Goal: Task Accomplishment & Management: Manage account settings

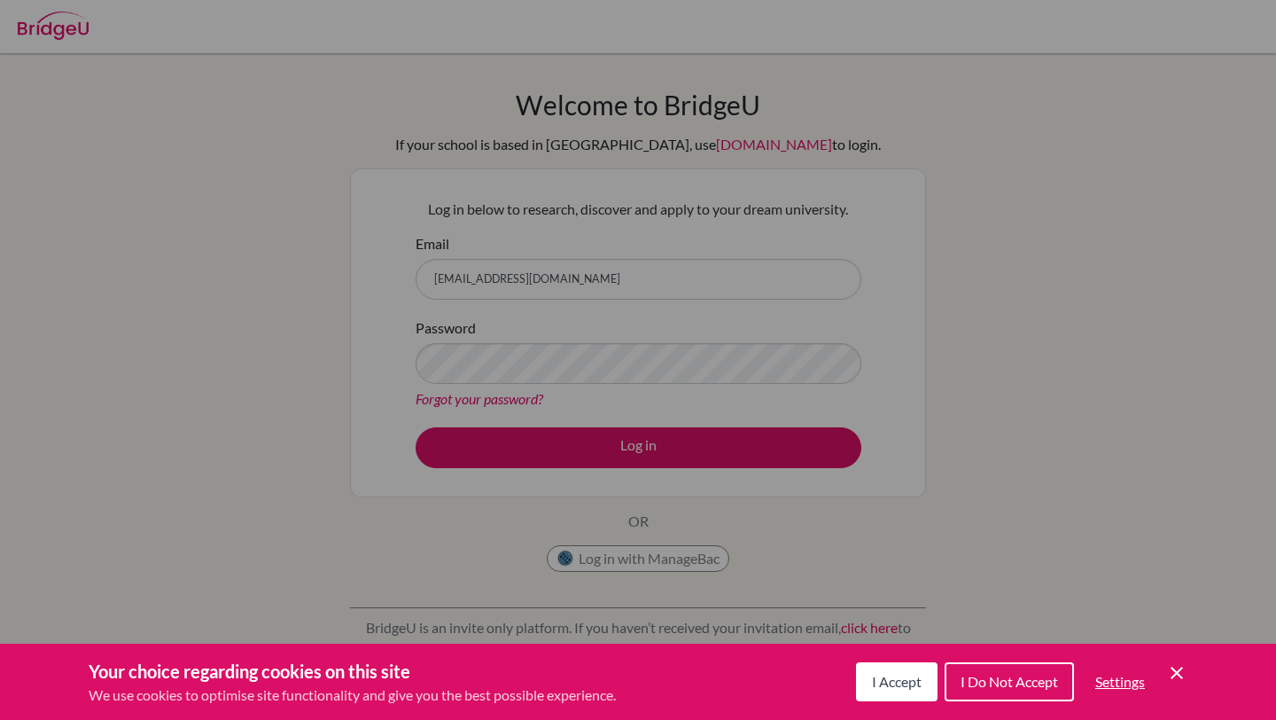
click at [891, 689] on button "I Accept" at bounding box center [897, 681] width 82 height 39
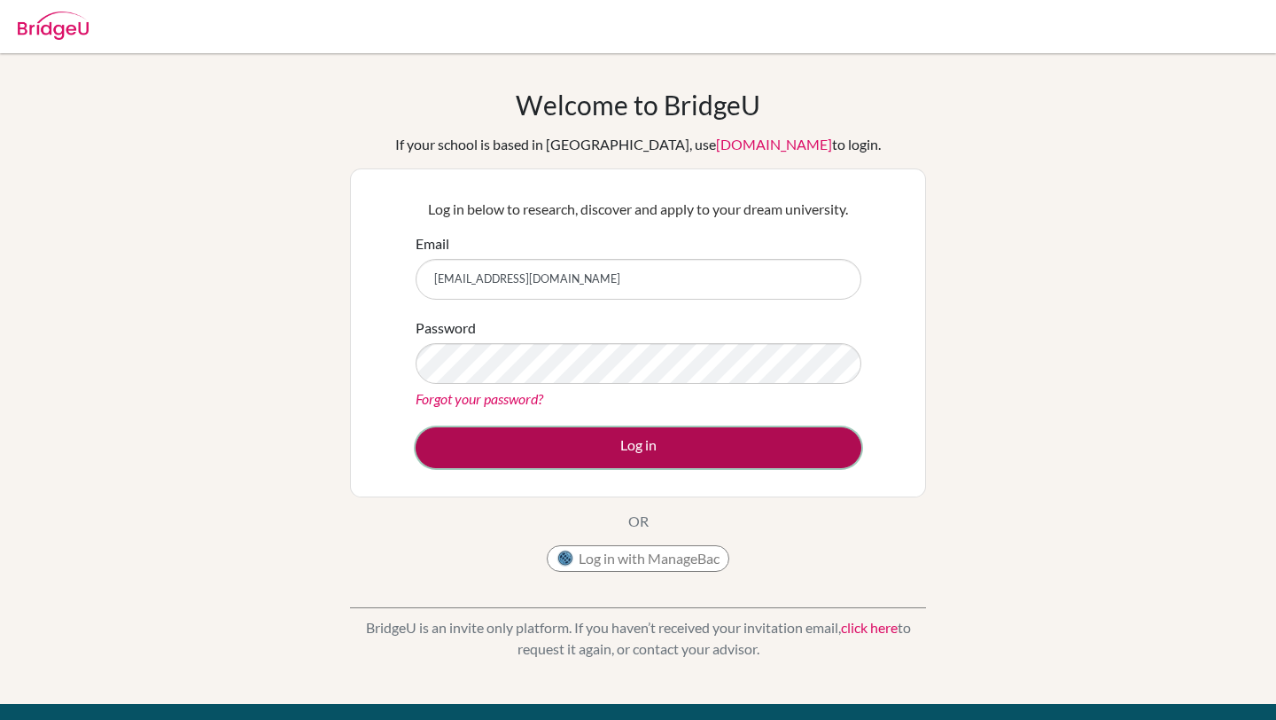
click at [666, 447] on button "Log in" at bounding box center [639, 447] width 446 height 41
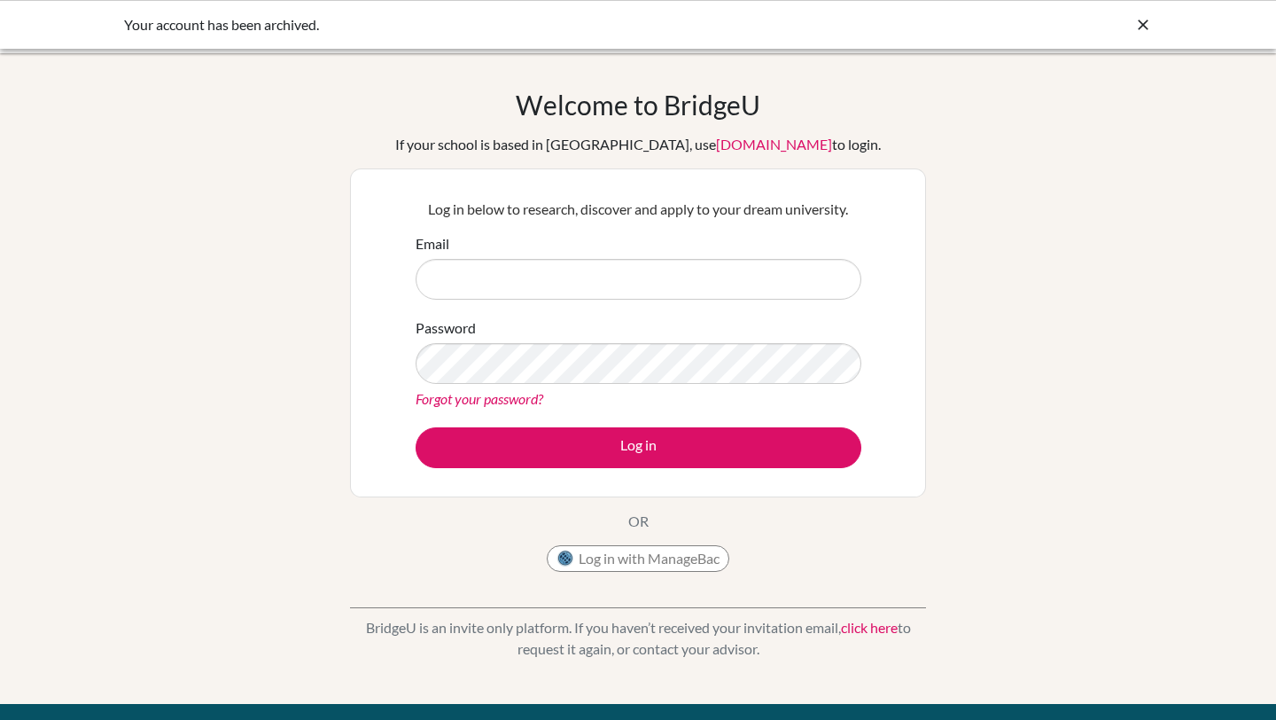
type input "[EMAIL_ADDRESS][DOMAIN_NAME]"
click at [1149, 16] on icon at bounding box center [1143, 25] width 18 height 18
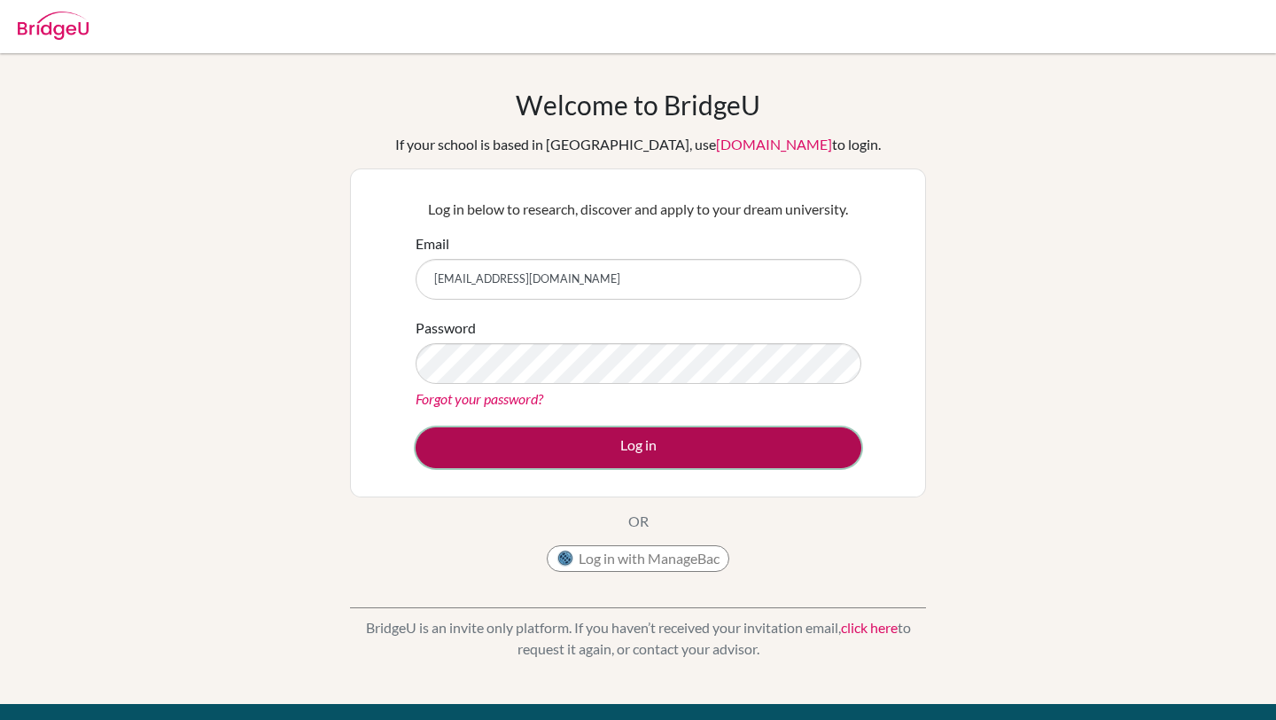
click at [615, 434] on button "Log in" at bounding box center [639, 447] width 446 height 41
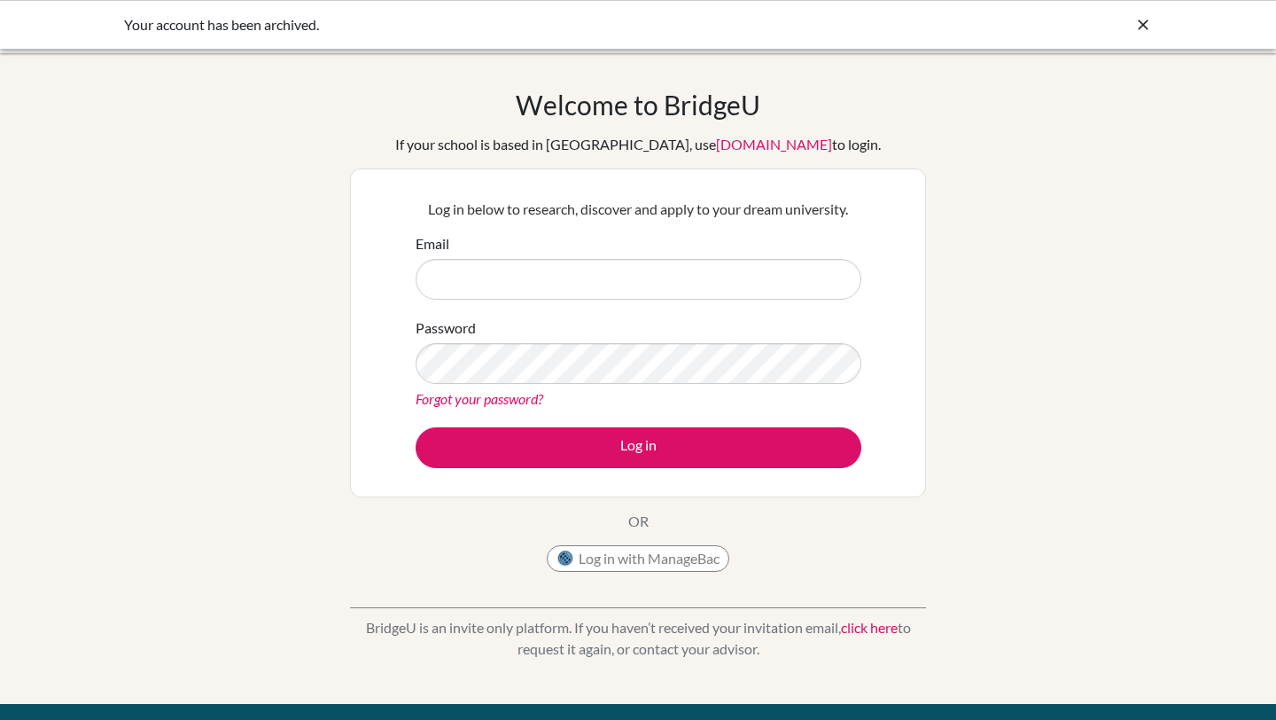
type input "[EMAIL_ADDRESS][DOMAIN_NAME]"
click at [618, 560] on button "Log in with ManageBac" at bounding box center [638, 558] width 183 height 27
